Goal: Task Accomplishment & Management: Manage account settings

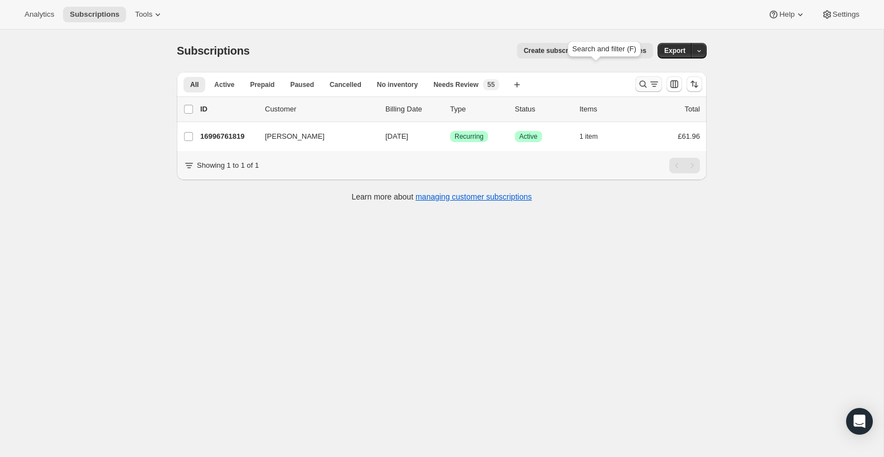
click at [637, 79] on icon "Search and filter results" at bounding box center [642, 84] width 11 height 11
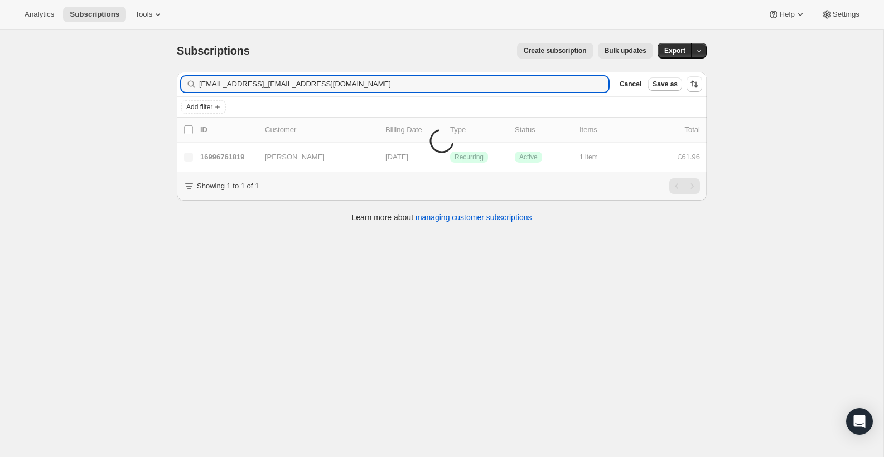
type input "[EMAIL_ADDRESS]_[EMAIL_ADDRESS][DOMAIN_NAME]"
click at [590, 79] on icon "button" at bounding box center [595, 84] width 11 height 11
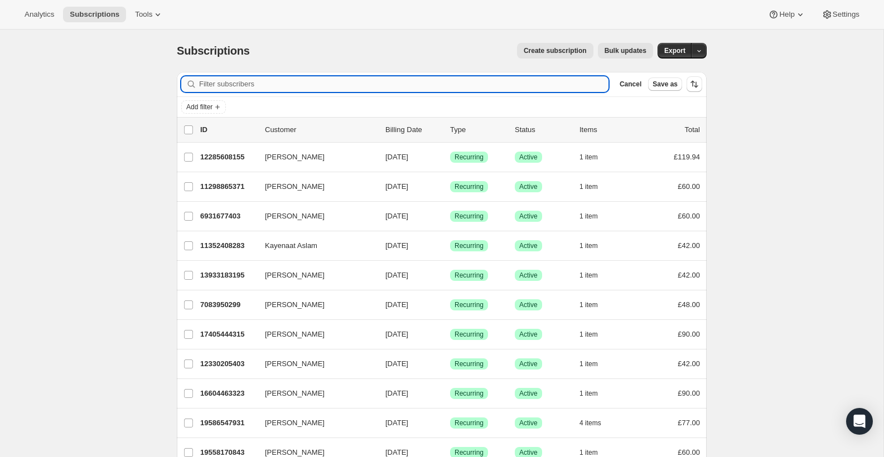
click at [532, 76] on input "Filter subscribers" at bounding box center [403, 84] width 409 height 16
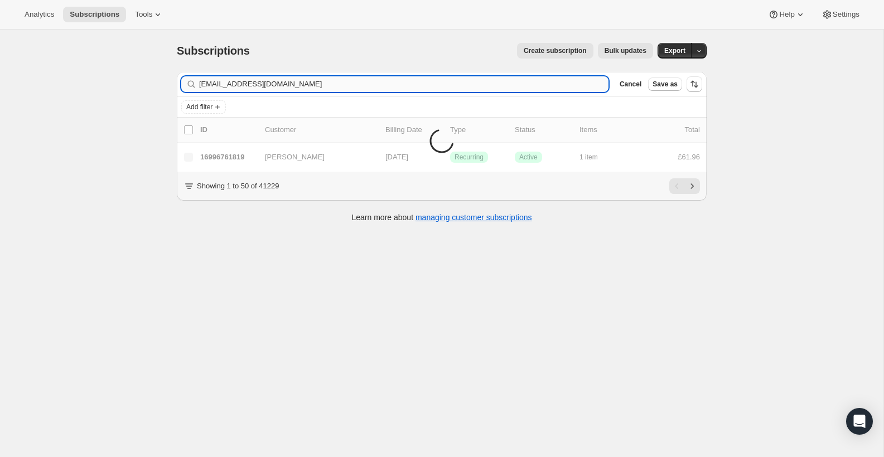
type input "[EMAIL_ADDRESS][DOMAIN_NAME]"
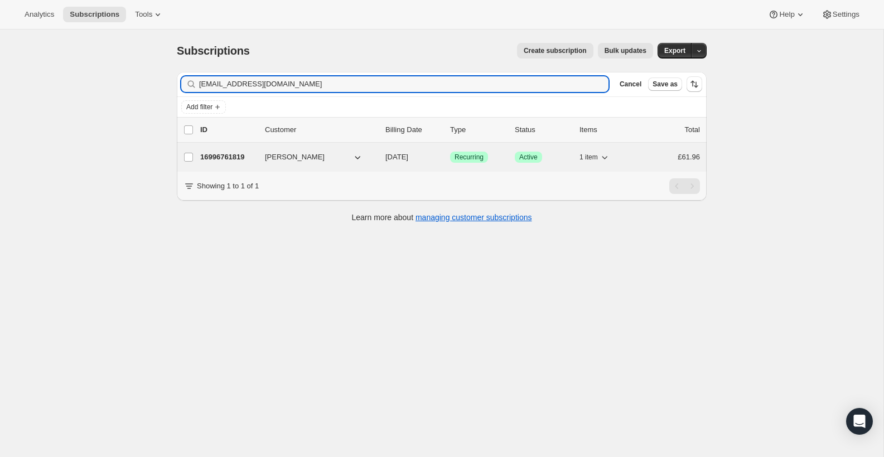
click at [417, 149] on div "16996761819 [PERSON_NAME] [DATE] Success Recurring Success Active 1 item £61.96" at bounding box center [449, 157] width 499 height 16
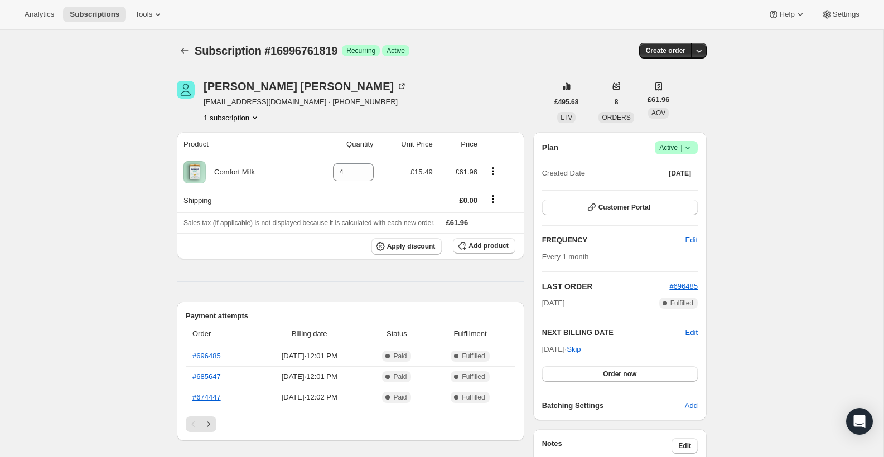
click at [654, 141] on span "Success Active |" at bounding box center [675, 147] width 43 height 13
click at [629, 141] on button "Cancel subscription" at bounding box center [624, 150] width 70 height 18
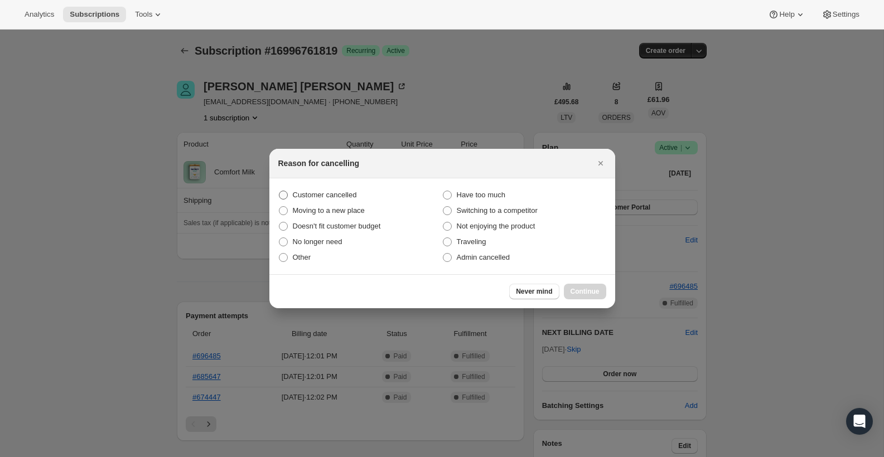
click at [357, 199] on span "Customer cancelled" at bounding box center [325, 195] width 64 height 8
click at [279, 191] on input "Customer cancelled" at bounding box center [279, 191] width 1 height 1
radio input "true"
click at [570, 287] on span "Continue" at bounding box center [584, 291] width 29 height 9
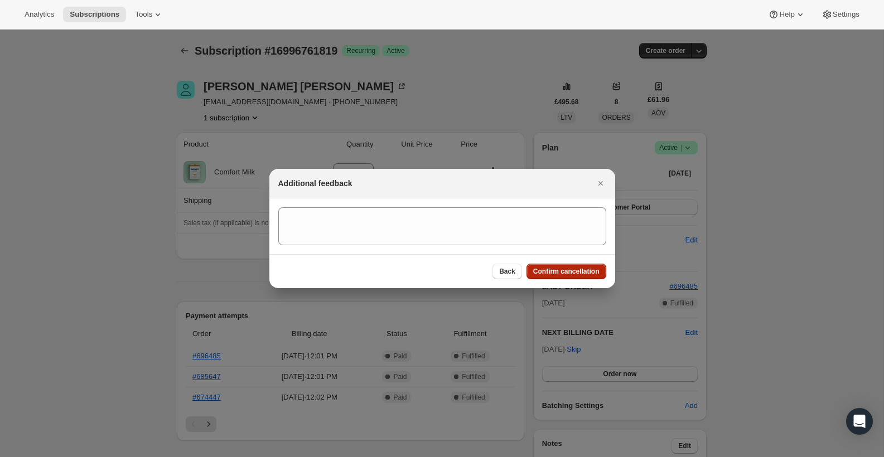
click at [546, 267] on span "Confirm cancellation" at bounding box center [566, 271] width 66 height 9
